Goal: Check status: Check status

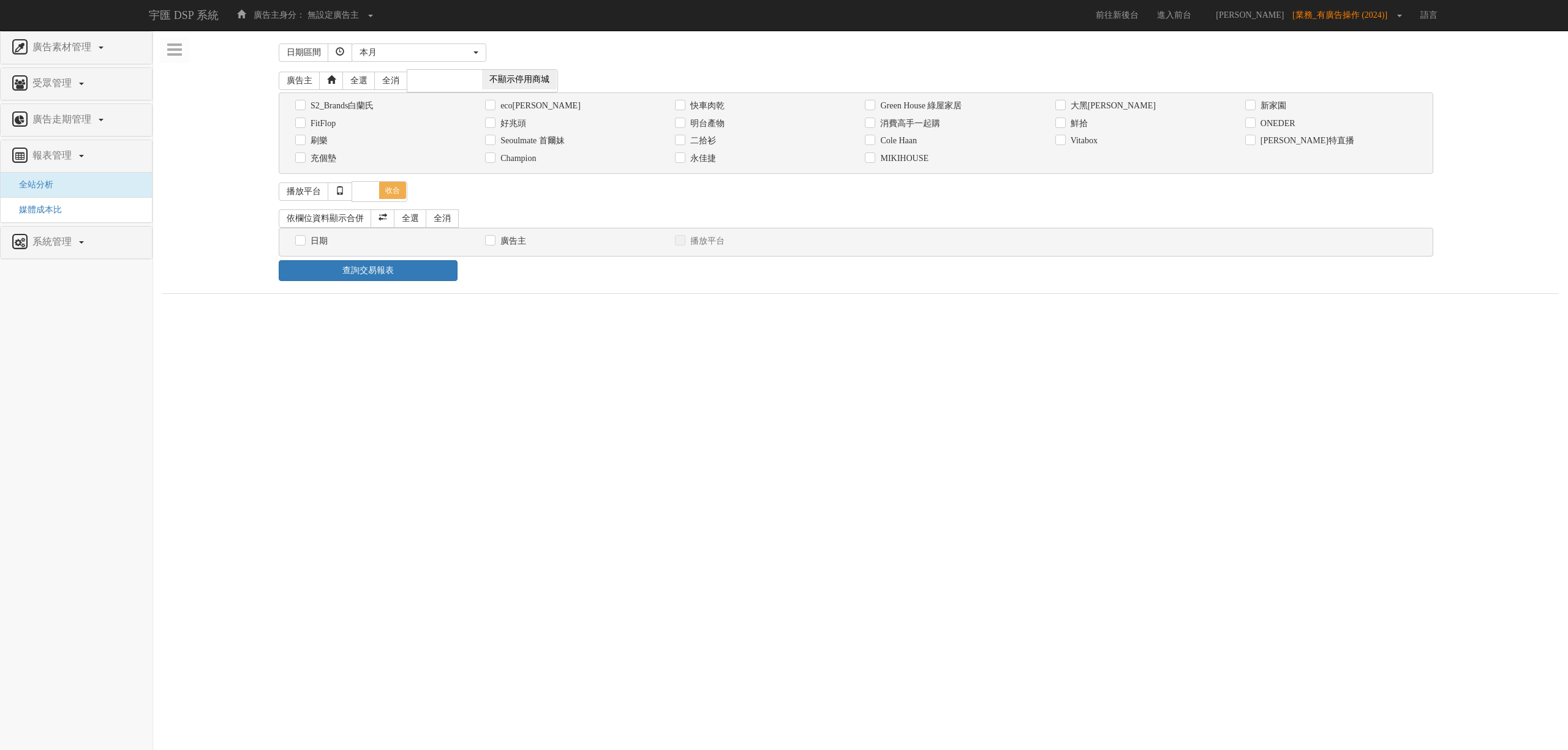
click at [941, 123] on div "消費高手一起購" at bounding box center [950, 123] width 172 height 13
click at [929, 121] on label "消費高手一起購" at bounding box center [909, 123] width 63 height 12
click at [873, 121] on input "消費高手一起購" at bounding box center [868, 123] width 8 height 8
checkbox input "true"
click at [308, 250] on div "日期" at bounding box center [381, 241] width 190 height 18
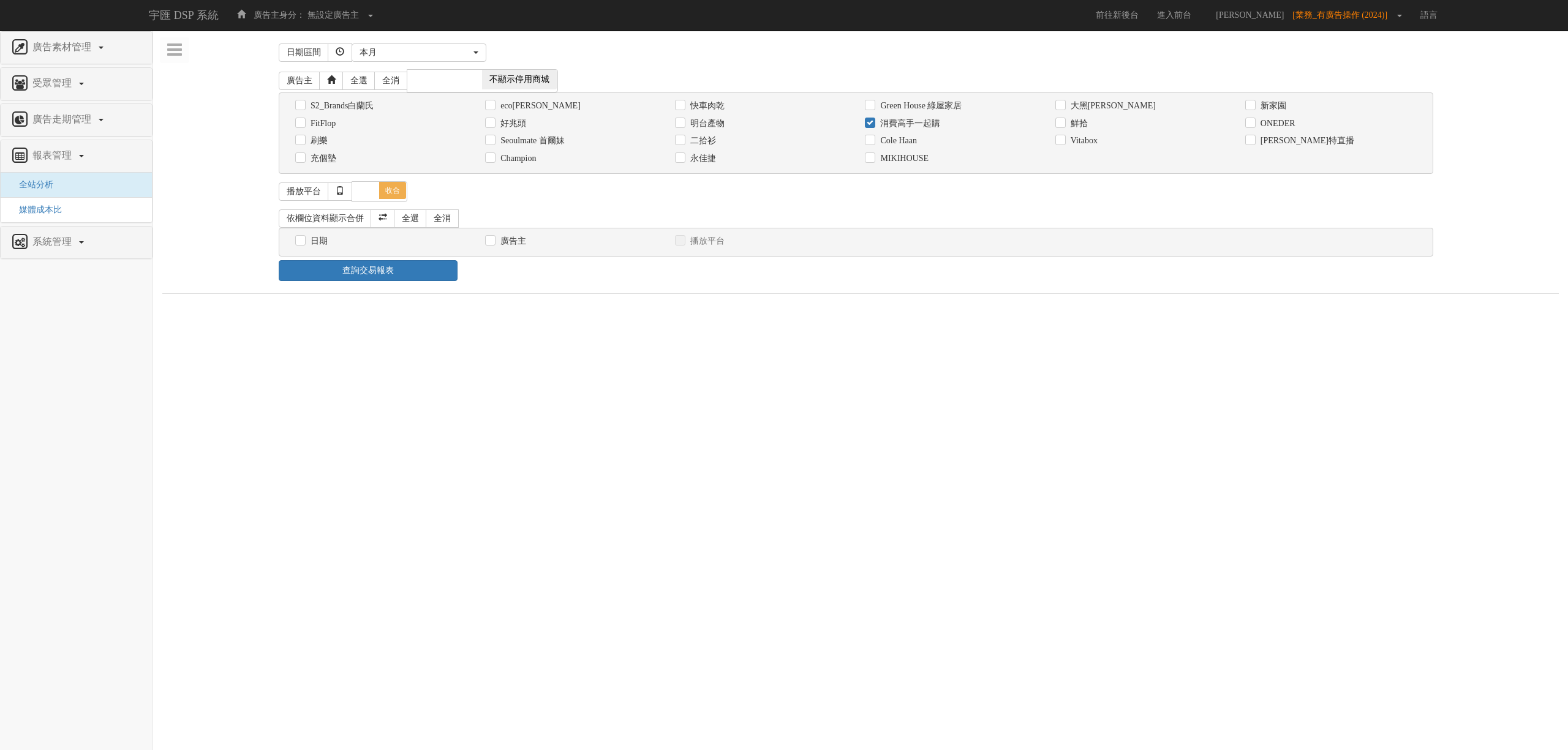
click at [312, 238] on label "日期" at bounding box center [317, 241] width 20 height 12
click at [303, 238] on input "日期" at bounding box center [299, 241] width 8 height 8
checkbox input "true"
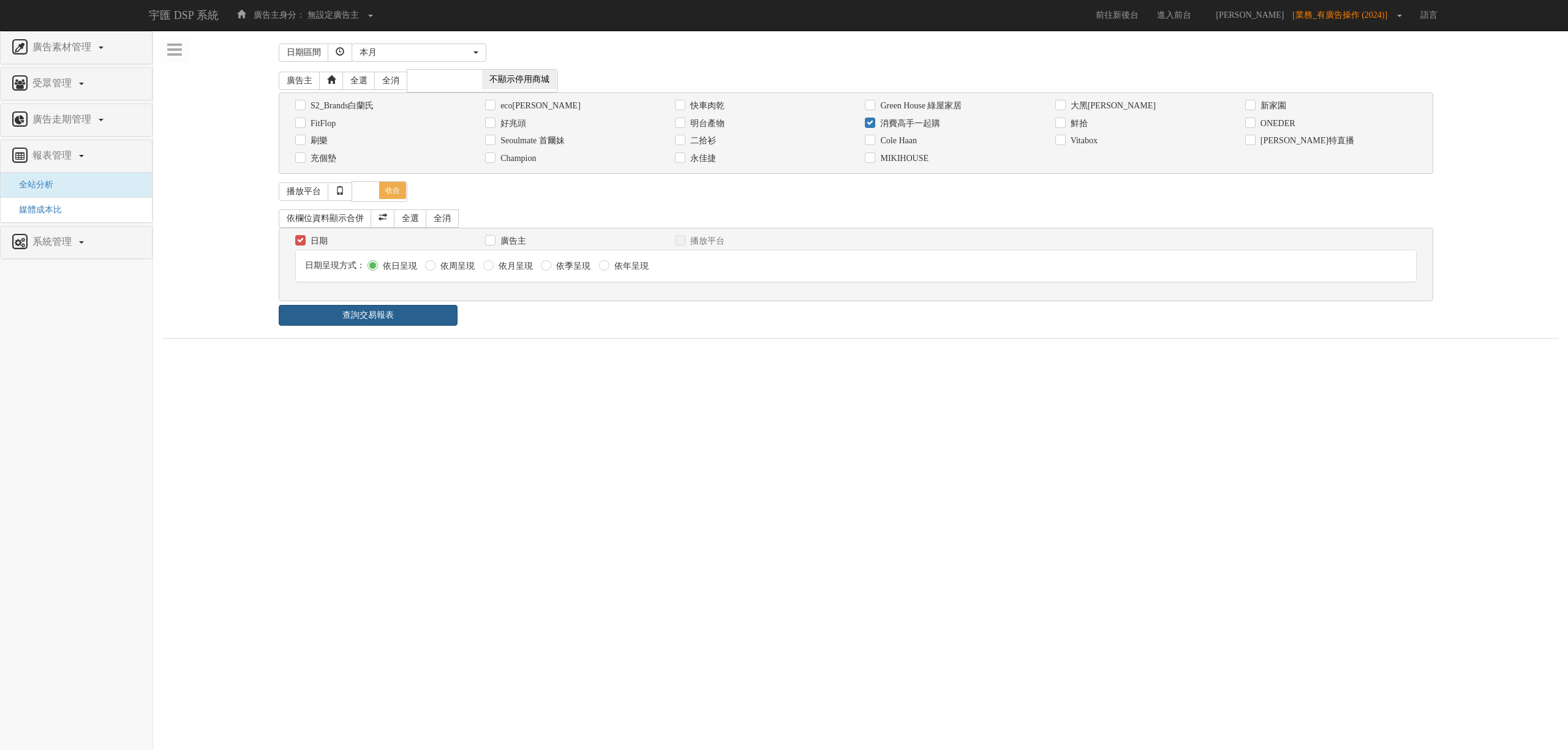
drag, startPoint x: 401, startPoint y: 322, endPoint x: 420, endPoint y: 321, distance: 19.0
click at [401, 321] on link "查詢交易報表" at bounding box center [368, 315] width 179 height 21
drag, startPoint x: 485, startPoint y: 323, endPoint x: 506, endPoint y: 321, distance: 21.1
click at [496, 323] on div "查詢交易報表" at bounding box center [860, 315] width 1182 height 21
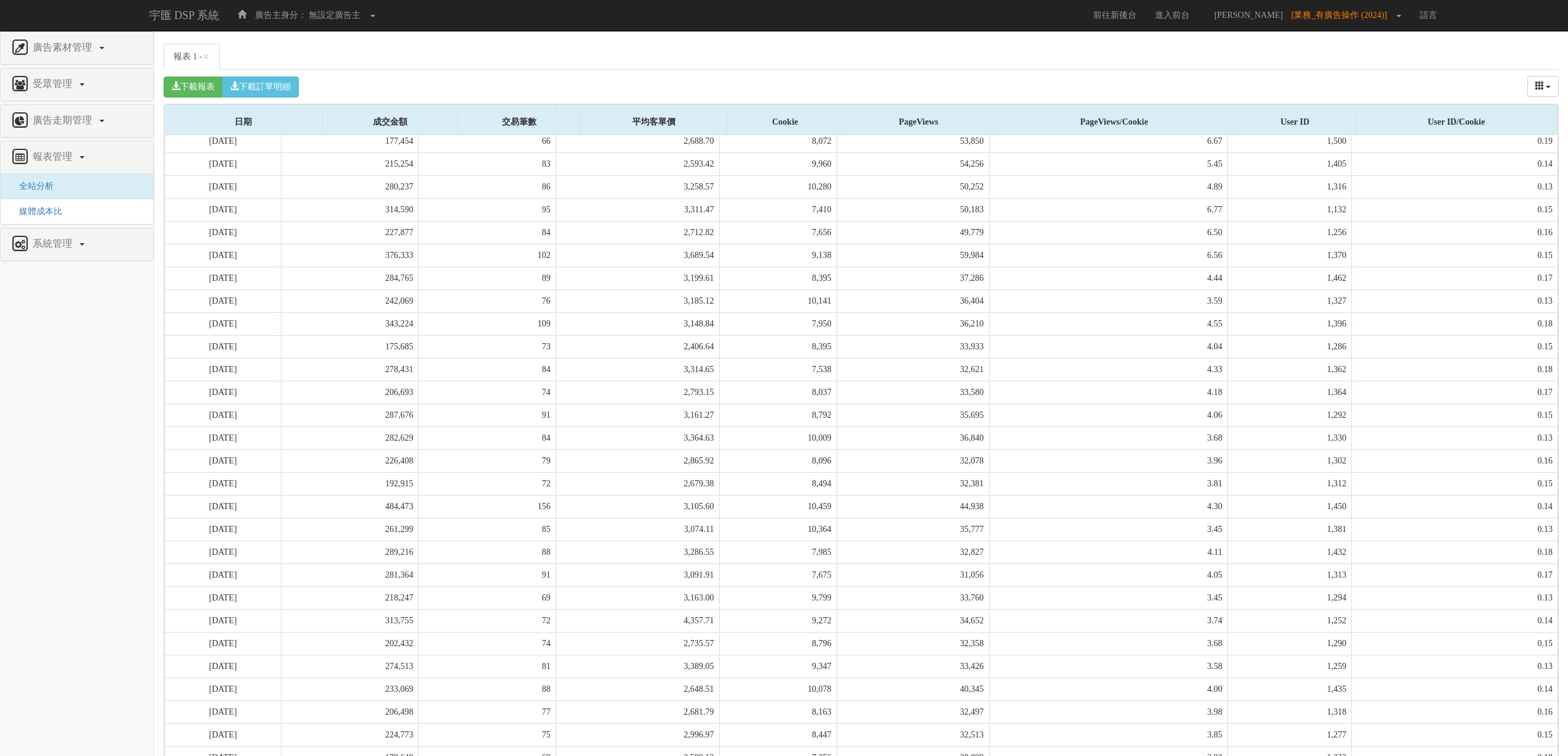
scroll to position [380, 0]
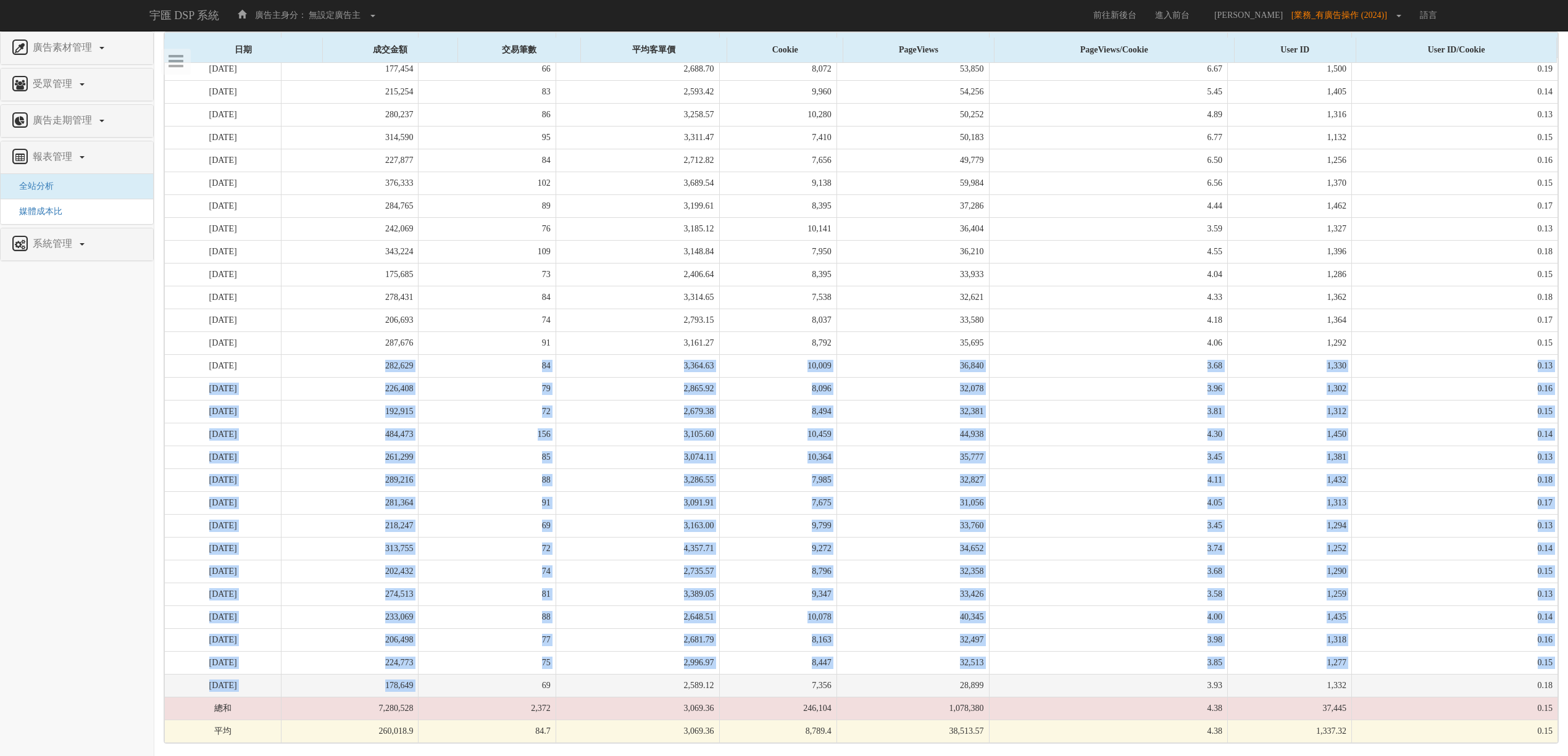
drag, startPoint x: 393, startPoint y: 360, endPoint x: 472, endPoint y: 675, distance: 324.8
click at [472, 675] on tbody "[DATE] 177,454 66 2,688.70 8,072 53,850 6.67 1,500 0.19 [DATE] 215,254 83 2,593…" at bounding box center [861, 400] width 1393 height 685
click at [472, 675] on td "69" at bounding box center [487, 686] width 137 height 22
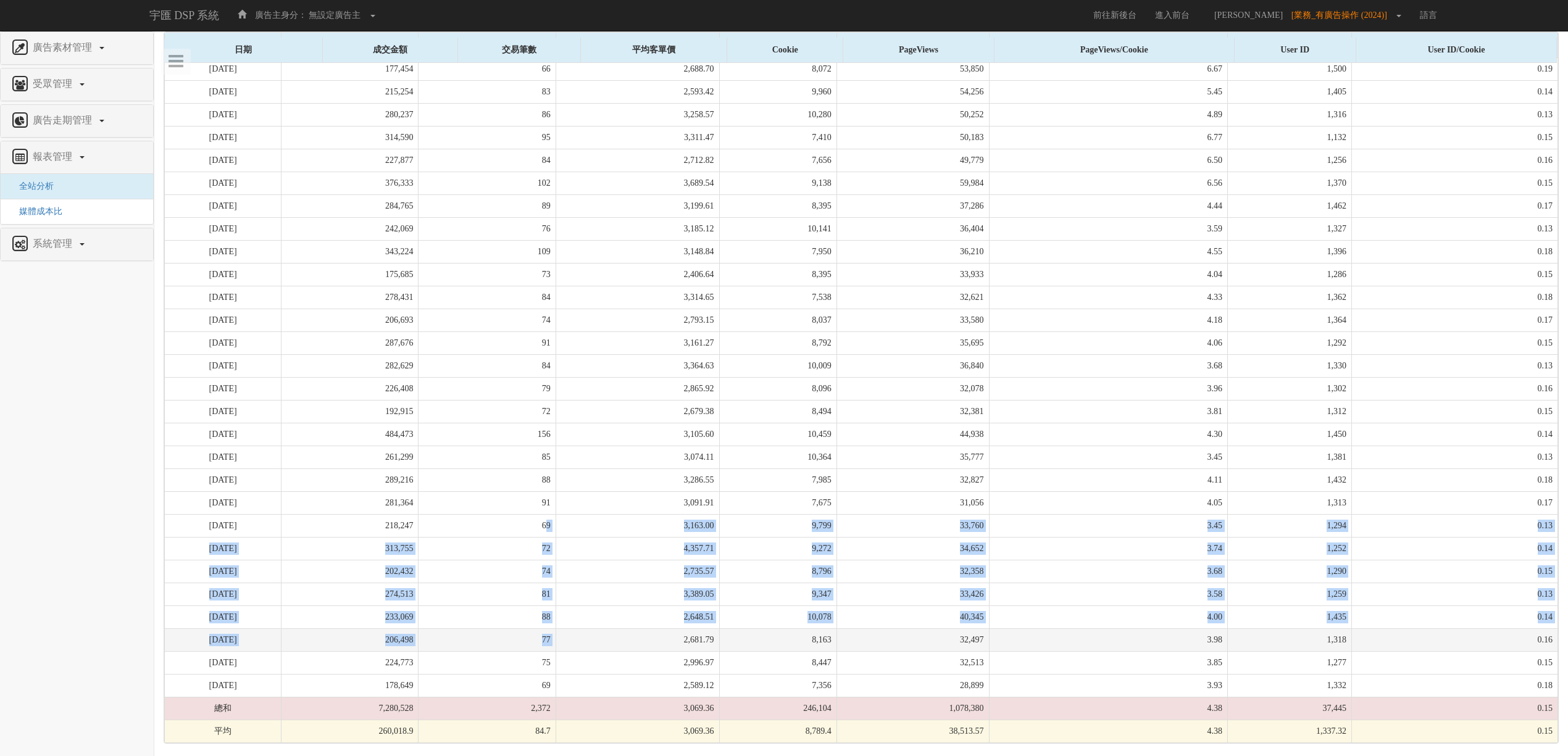
drag, startPoint x: 584, startPoint y: 548, endPoint x: 658, endPoint y: 643, distance: 120.4
click at [658, 643] on tbody "[DATE] 177,454 66 2,688.70 8,072 53,850 6.67 1,500 0.19 [DATE] 215,254 83 2,593…" at bounding box center [861, 400] width 1393 height 685
click at [658, 644] on td "2,681.79" at bounding box center [637, 640] width 163 height 22
